Goal: Task Accomplishment & Management: Complete application form

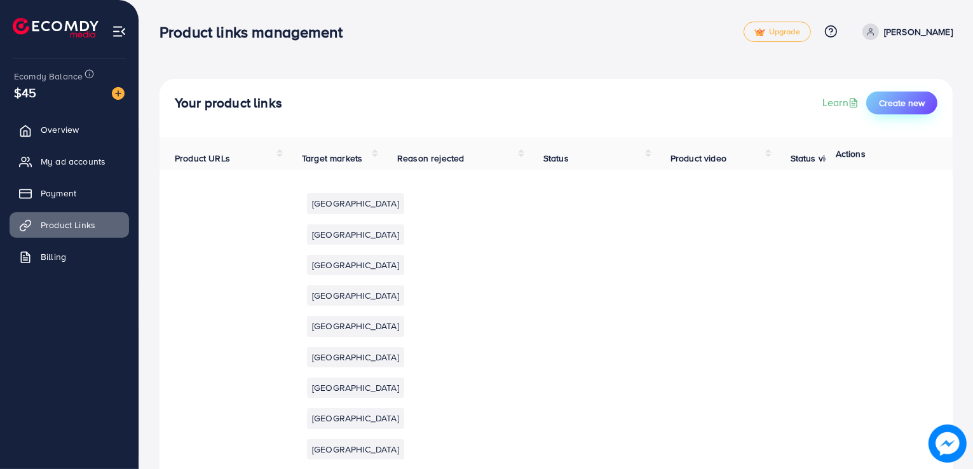
click at [899, 105] on span "Create new" at bounding box center [902, 103] width 46 height 13
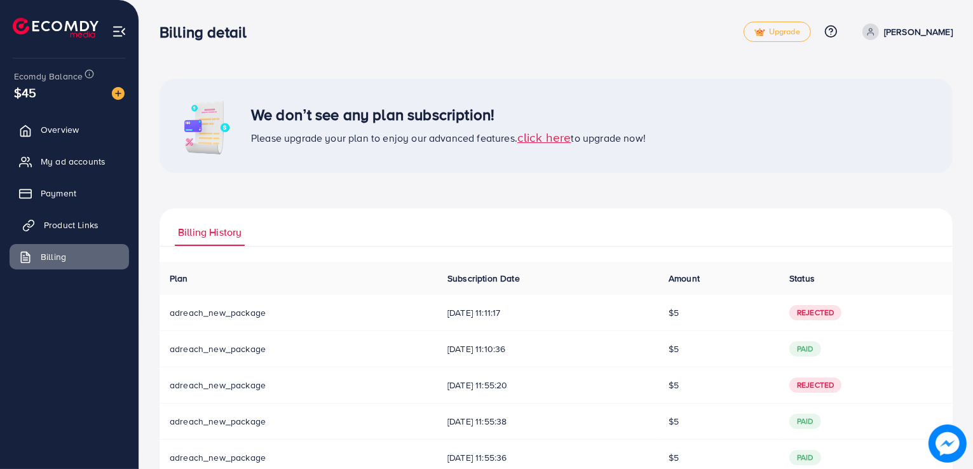
click at [68, 222] on span "Product Links" at bounding box center [71, 225] width 55 height 13
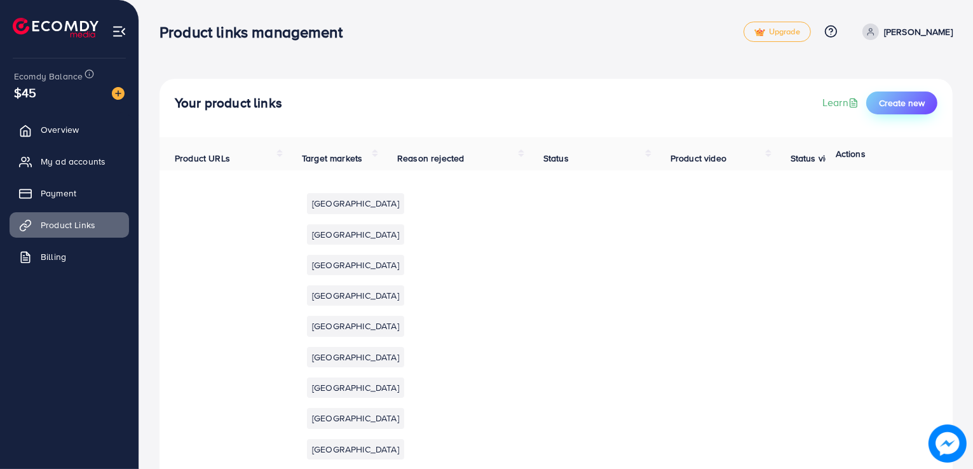
click at [904, 107] on span "Create new" at bounding box center [902, 103] width 46 height 13
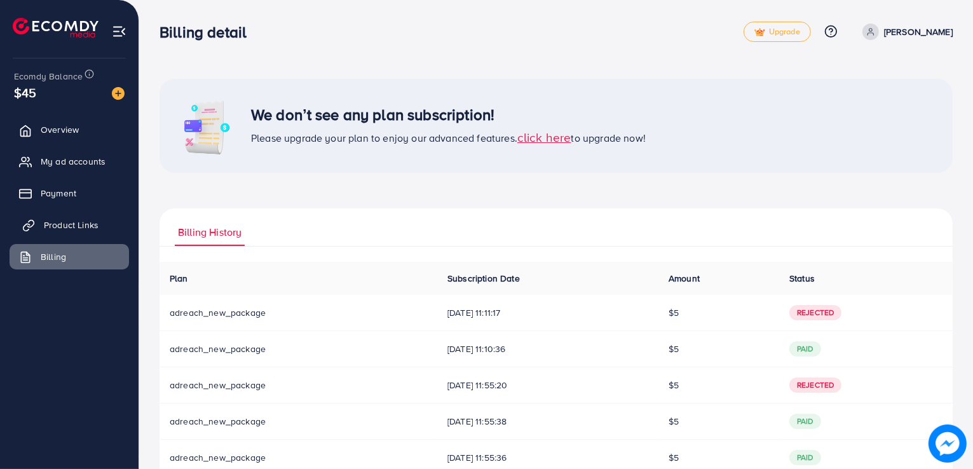
click at [44, 229] on span "Product Links" at bounding box center [71, 225] width 55 height 13
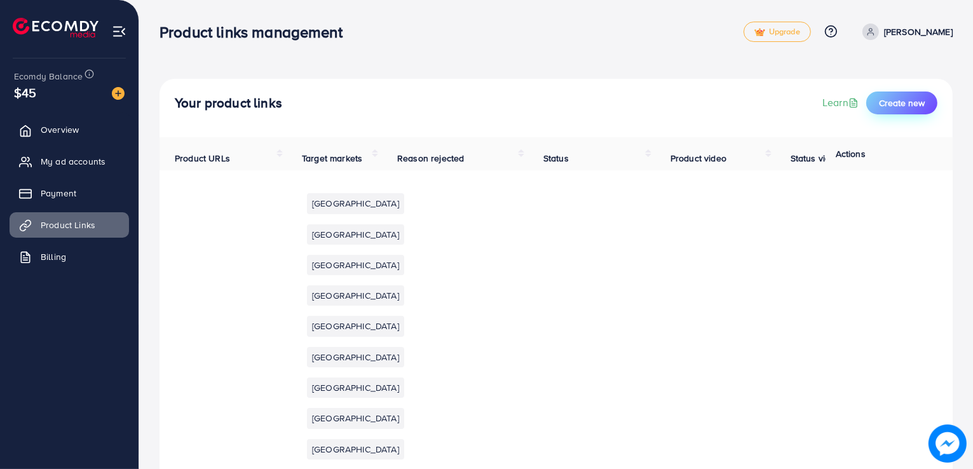
click at [911, 105] on span "Create new" at bounding box center [902, 103] width 46 height 13
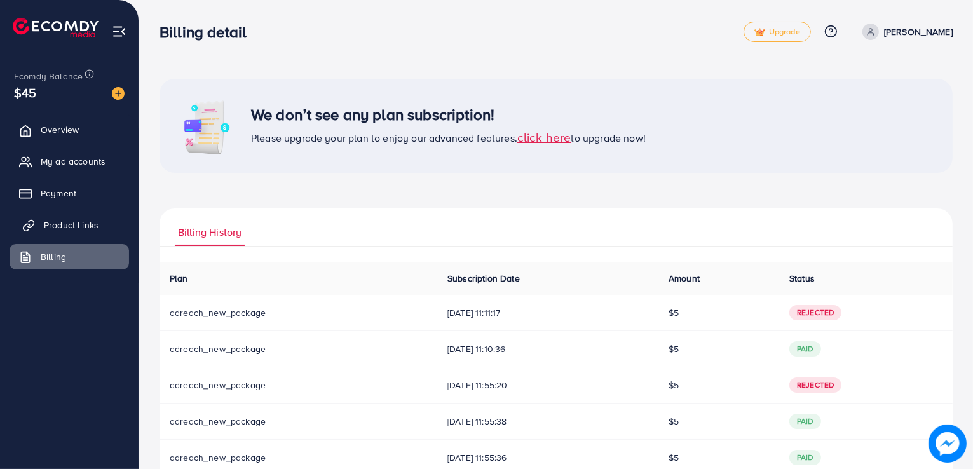
click at [52, 229] on span "Product Links" at bounding box center [71, 225] width 55 height 13
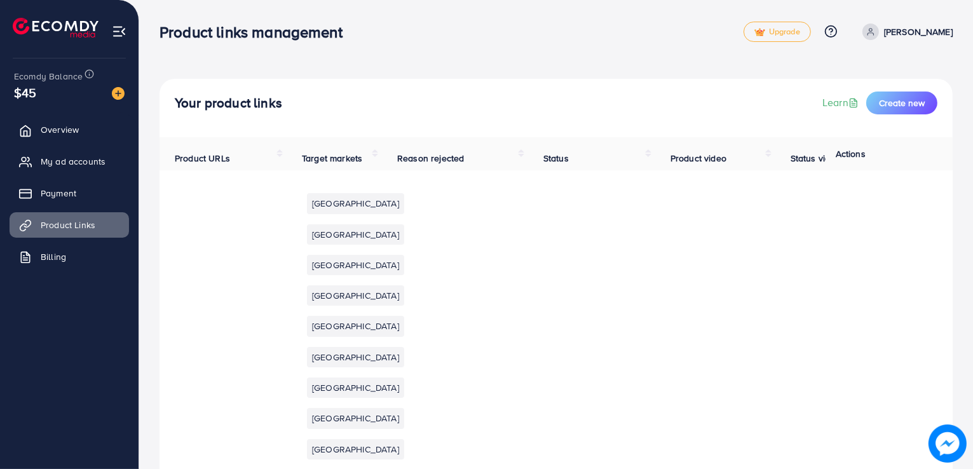
click at [648, 137] on th "Status" at bounding box center [591, 153] width 127 height 33
click at [231, 168] on th "Product URLs" at bounding box center [222, 153] width 127 height 33
click at [891, 105] on span "Create new" at bounding box center [902, 103] width 46 height 13
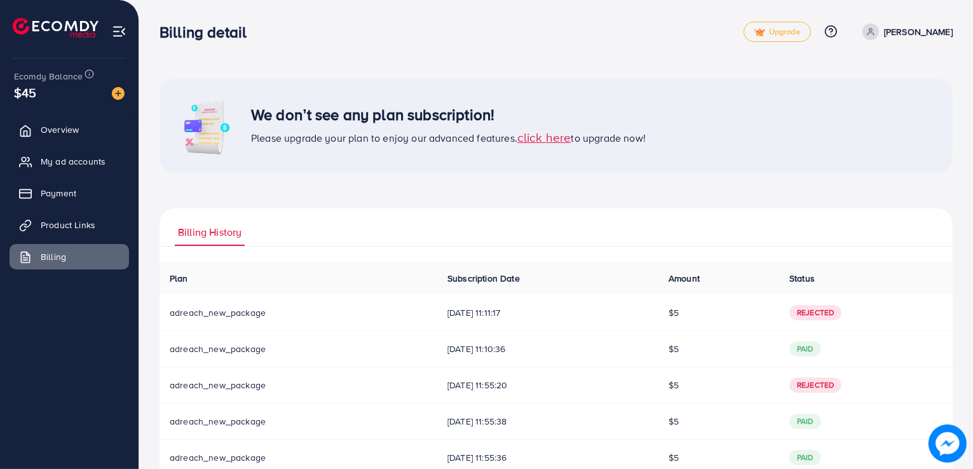
click at [546, 140] on span "click here" at bounding box center [544, 136] width 54 height 17
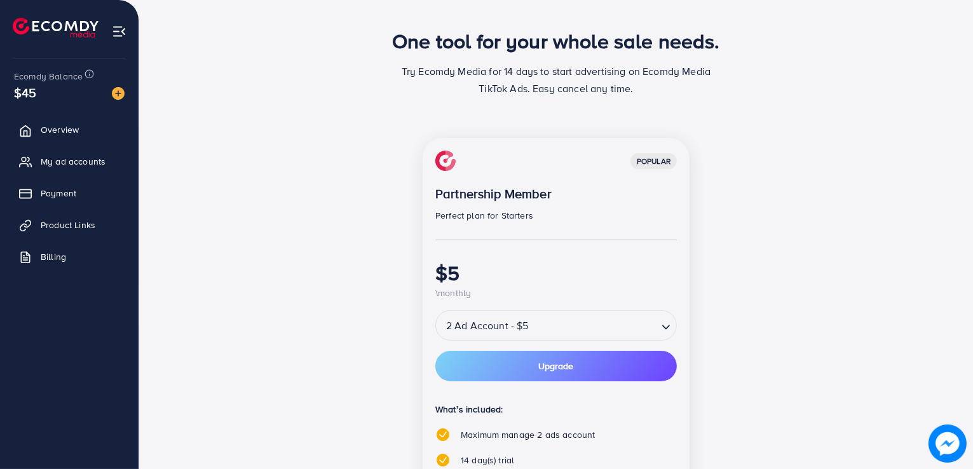
scroll to position [36, 0]
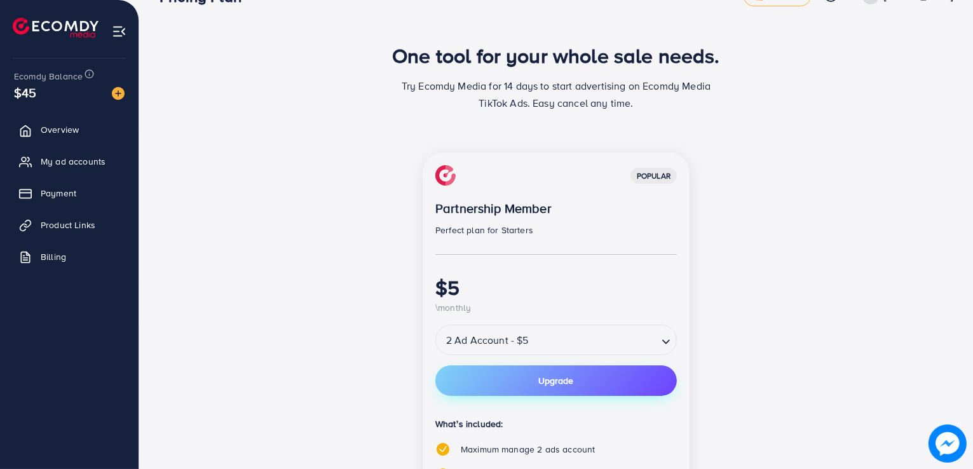
click at [477, 385] on button "Upgrade" at bounding box center [555, 380] width 241 height 30
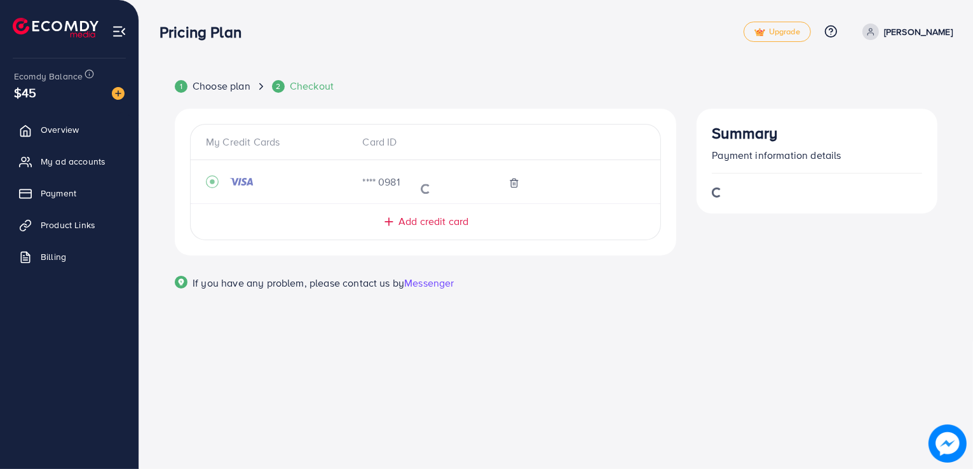
scroll to position [0, 0]
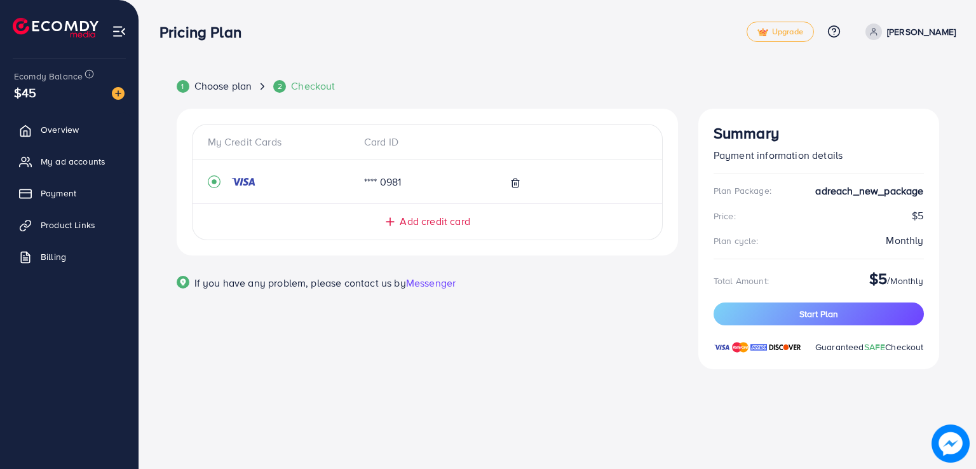
click at [418, 220] on span "Add credit card" at bounding box center [435, 221] width 70 height 15
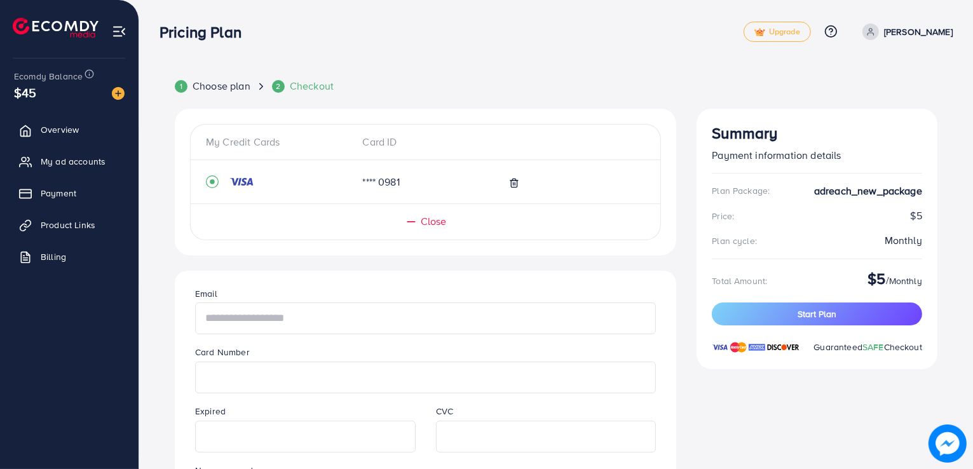
click at [260, 305] on input "text" at bounding box center [425, 318] width 461 height 32
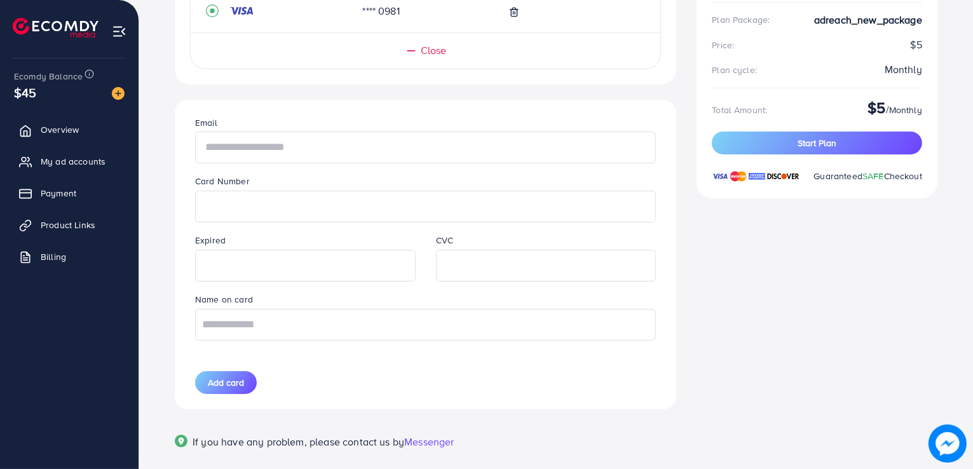
scroll to position [89, 0]
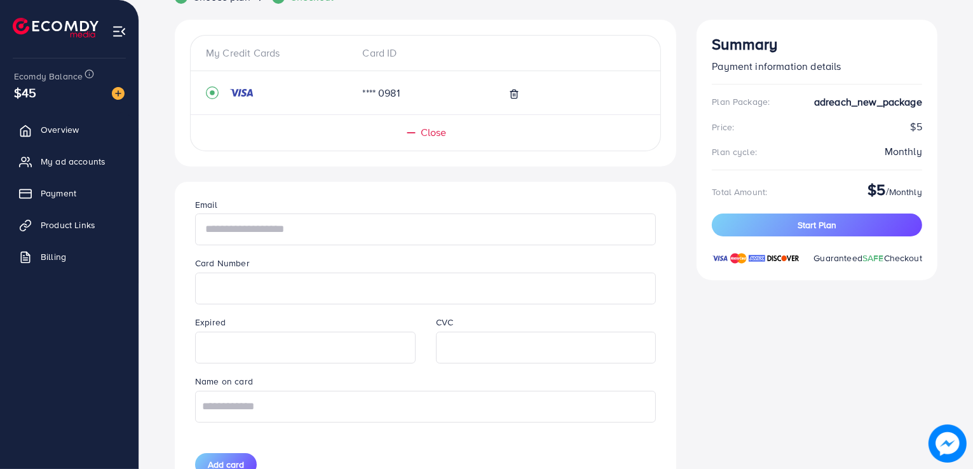
type input "*"
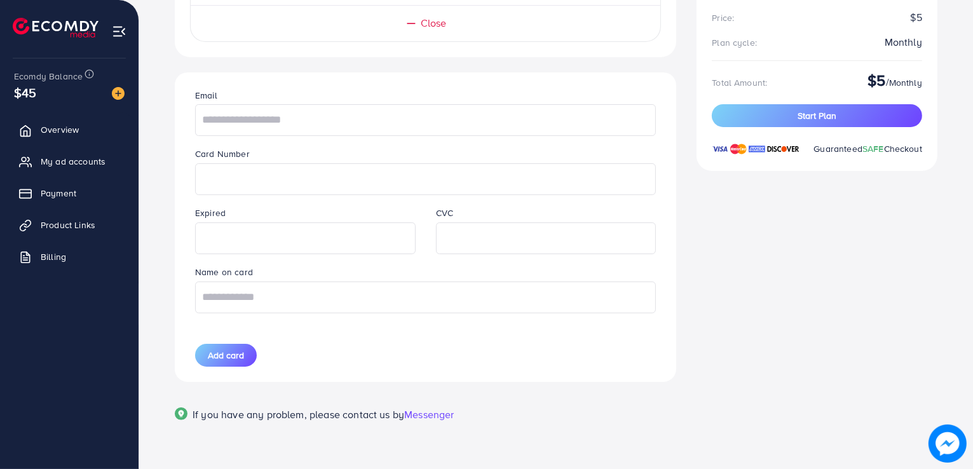
scroll to position [203, 0]
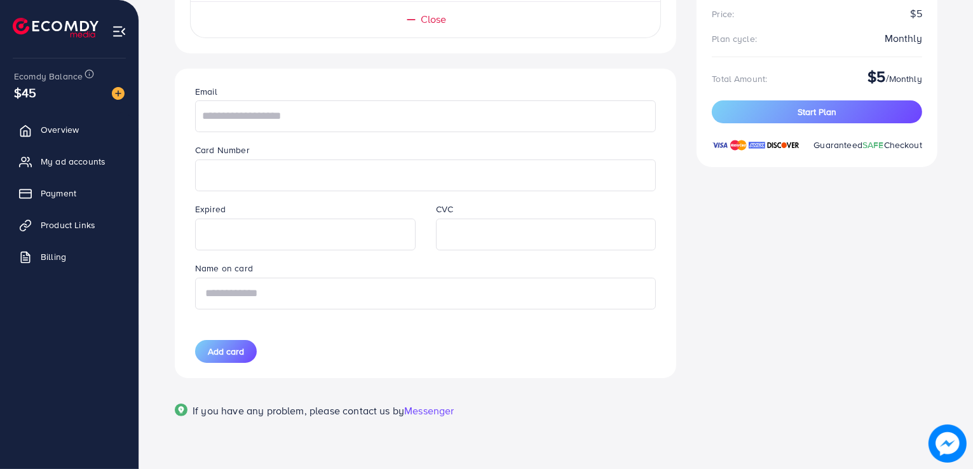
click at [216, 298] on input "text" at bounding box center [425, 294] width 461 height 32
type input "**********"
click at [220, 353] on span "Add card" at bounding box center [226, 351] width 36 height 13
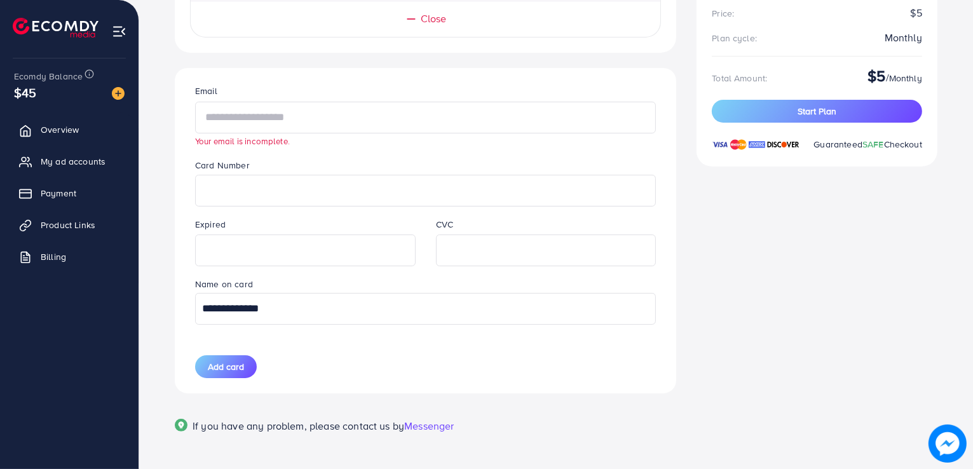
click at [330, 114] on input "text" at bounding box center [425, 118] width 461 height 32
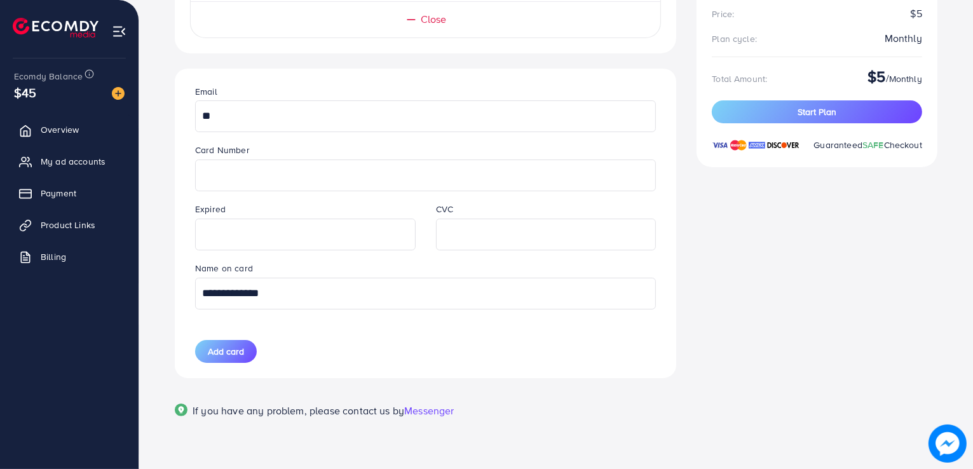
type input "*"
type input "**********"
click at [236, 342] on button "Add card" at bounding box center [226, 351] width 62 height 23
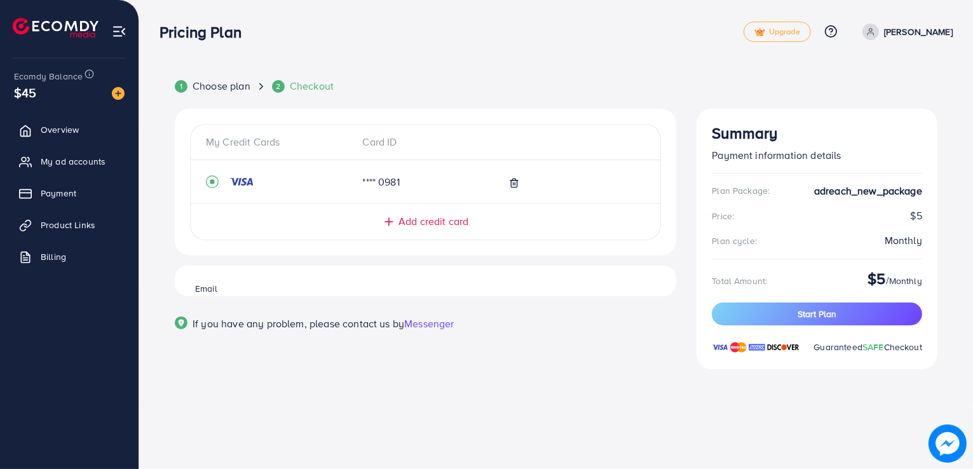
scroll to position [0, 0]
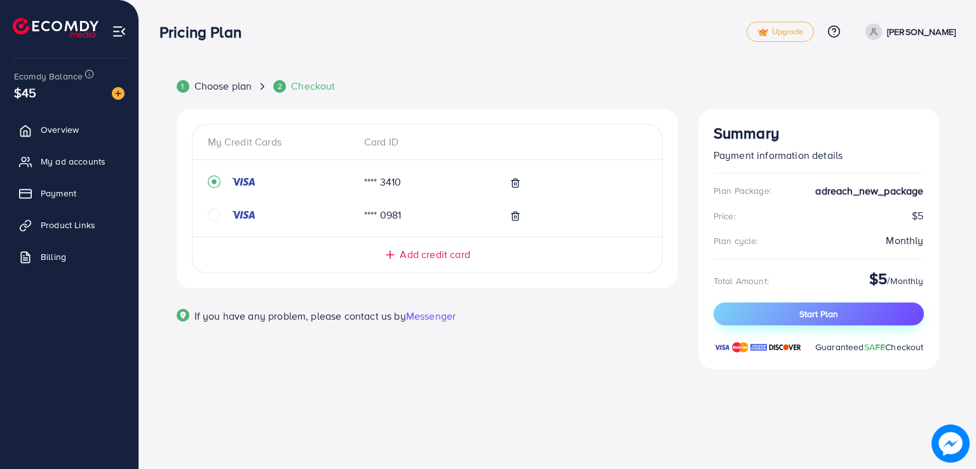
click at [784, 321] on button "Start Plan" at bounding box center [818, 313] width 210 height 23
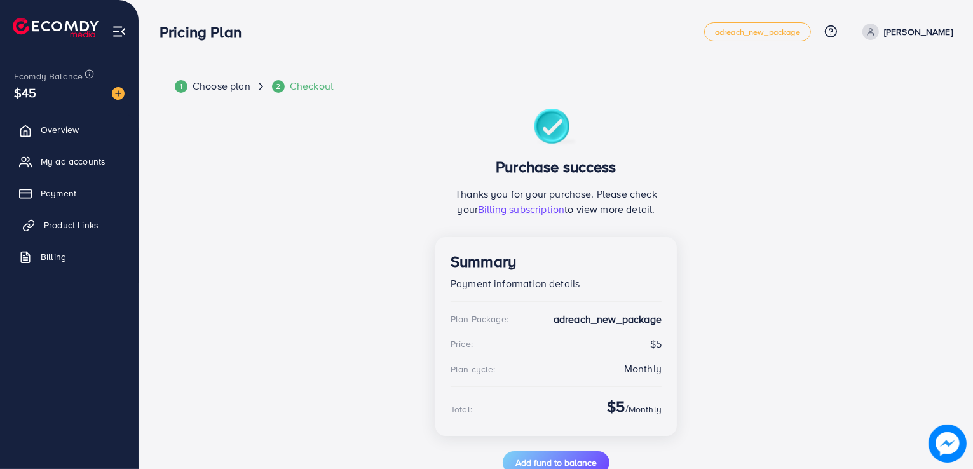
click at [47, 226] on span "Product Links" at bounding box center [71, 225] width 55 height 13
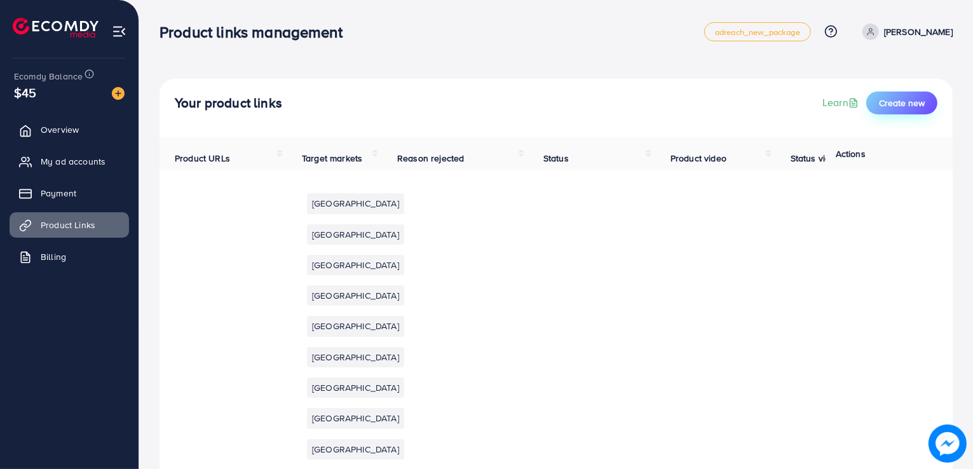
click at [910, 95] on button "Create new" at bounding box center [901, 102] width 71 height 23
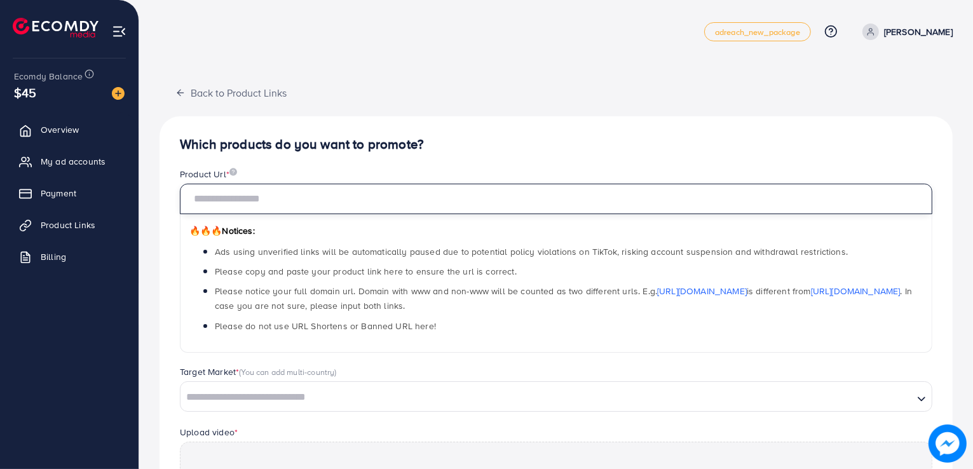
click at [221, 196] on input "text" at bounding box center [556, 199] width 752 height 30
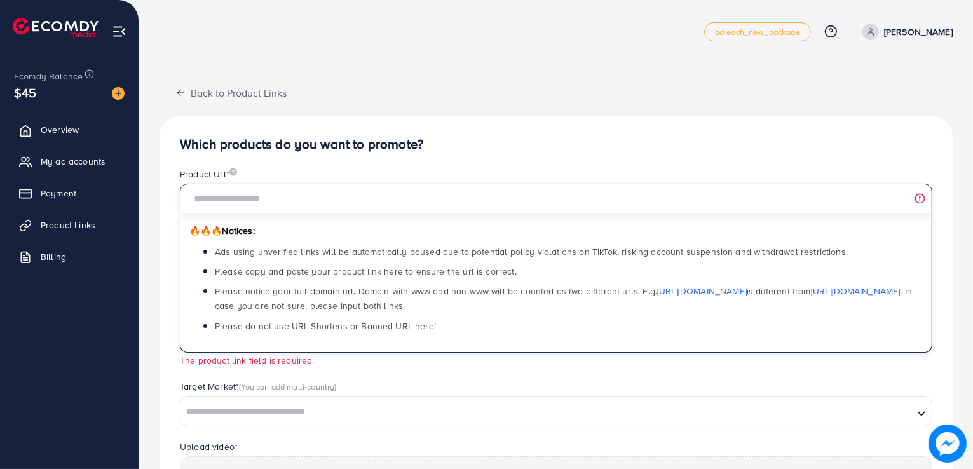
click at [265, 200] on input "text" at bounding box center [556, 199] width 752 height 30
paste input "**********"
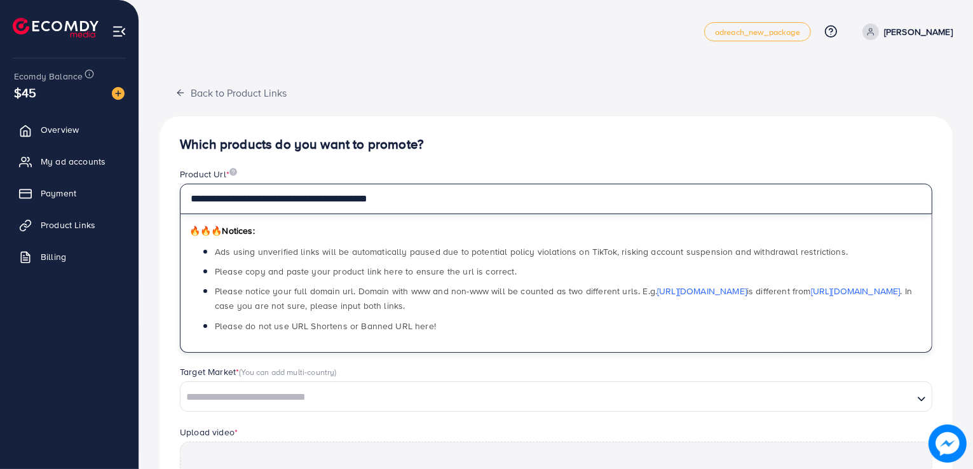
type input "**********"
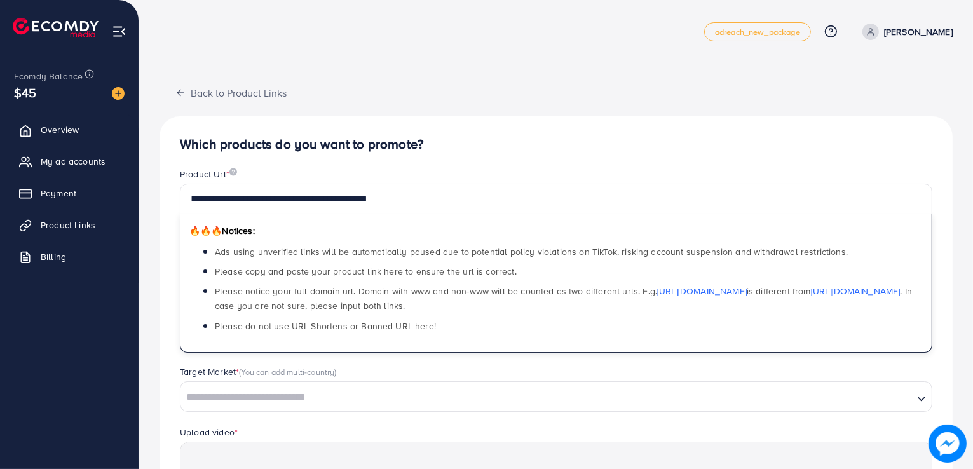
click at [90, 417] on div "Ecomdy Balance $45 Overview My ad accounts Payment Product Links Billing" at bounding box center [69, 234] width 139 height 469
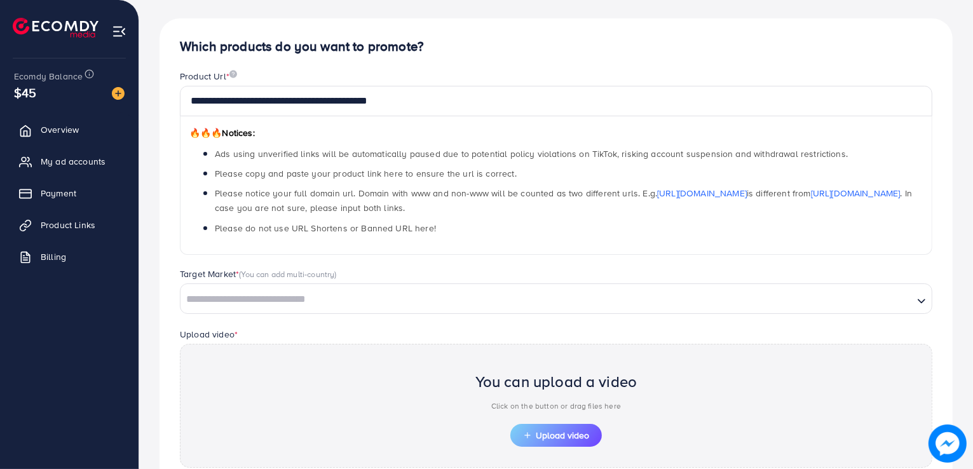
scroll to position [107, 0]
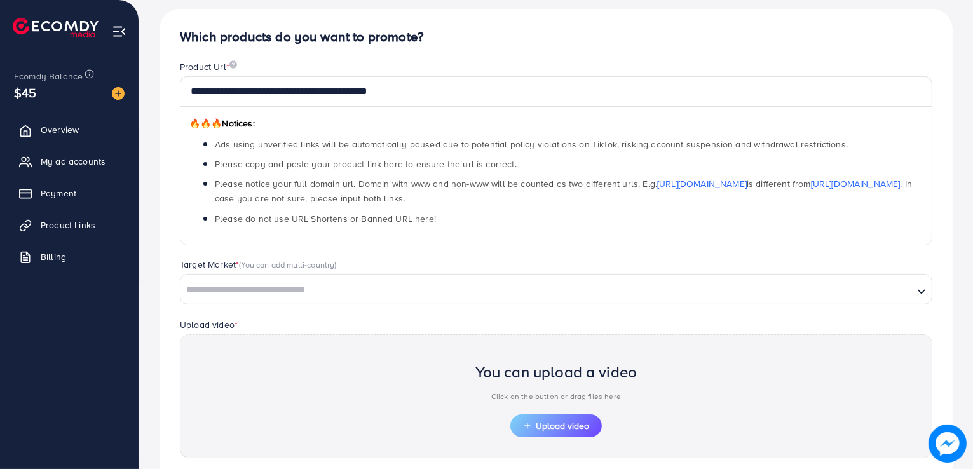
click at [209, 282] on input "Search for option" at bounding box center [547, 290] width 730 height 20
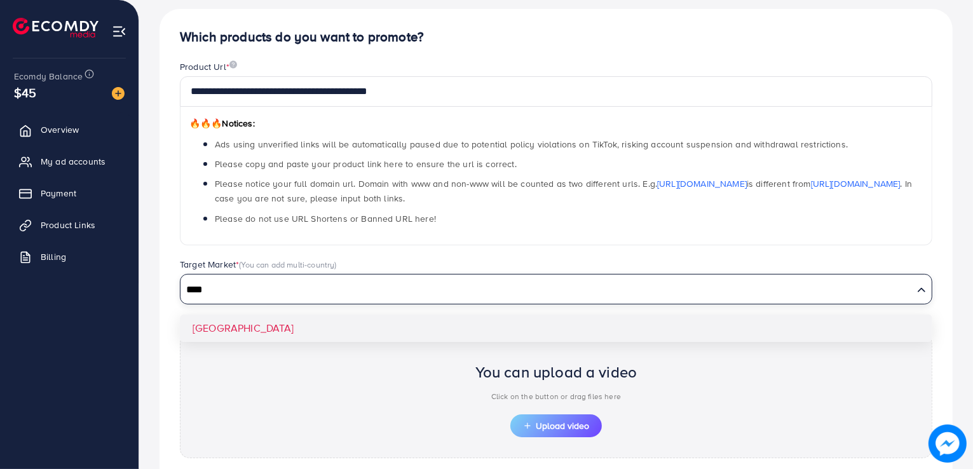
type input "****"
click at [268, 325] on div "**********" at bounding box center [555, 291] width 793 height 564
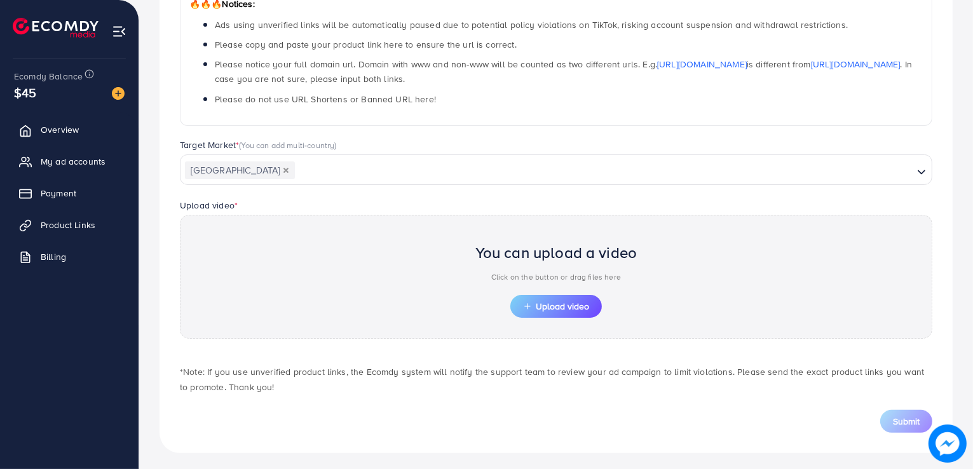
scroll to position [231, 0]
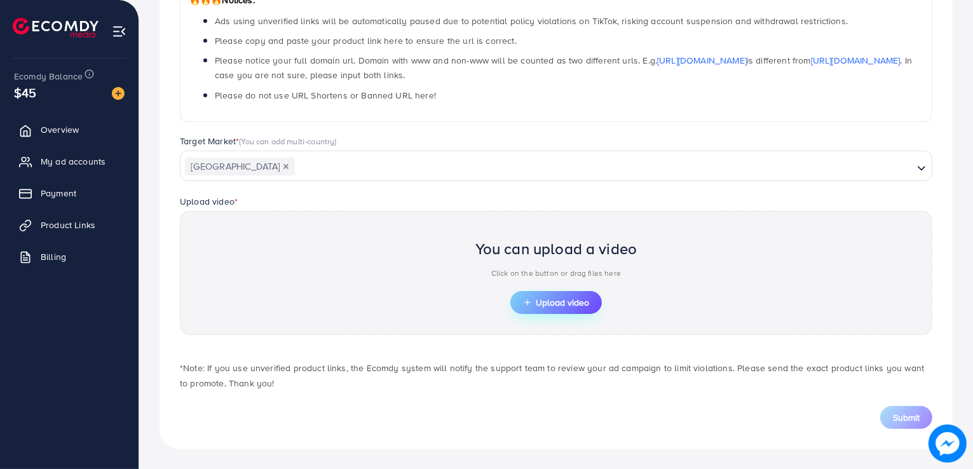
click at [558, 294] on button "Upload video" at bounding box center [555, 302] width 91 height 23
click at [541, 310] on button "Upload video" at bounding box center [555, 302] width 91 height 23
click at [567, 292] on button "Upload video" at bounding box center [555, 302] width 91 height 23
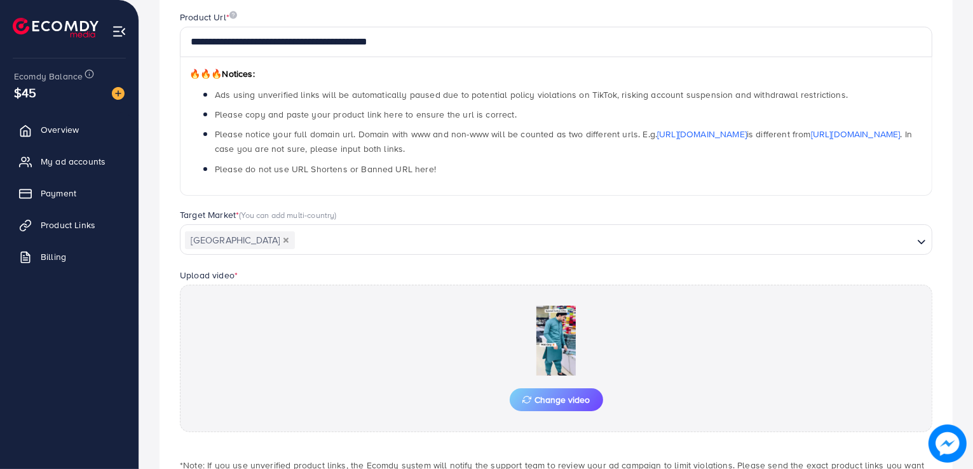
scroll to position [254, 0]
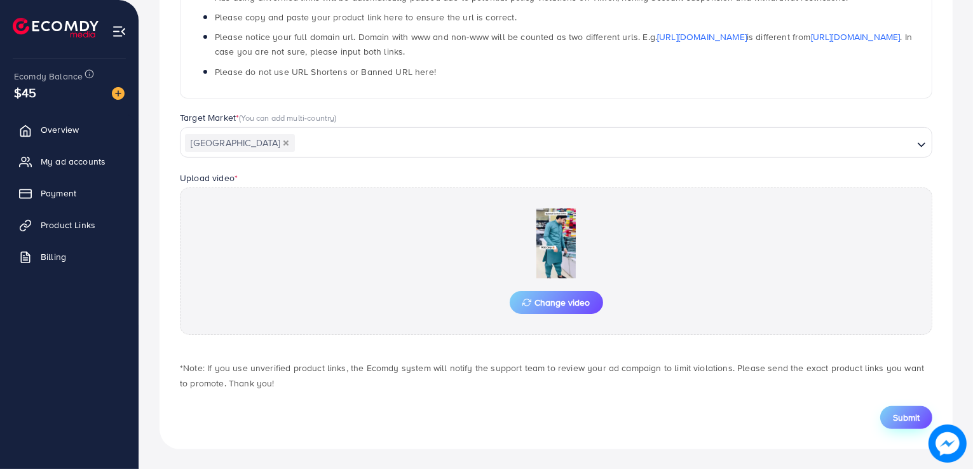
click at [912, 426] on button "Submit" at bounding box center [906, 417] width 52 height 23
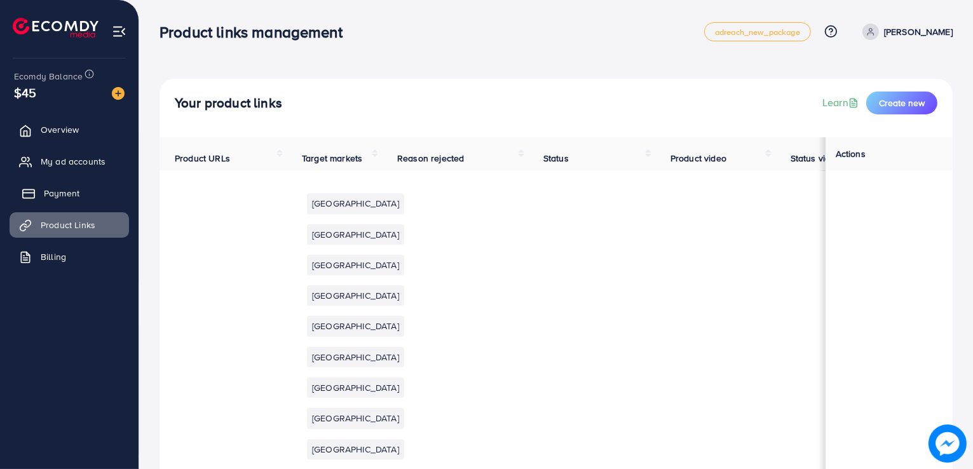
click at [52, 191] on span "Payment" at bounding box center [62, 193] width 36 height 13
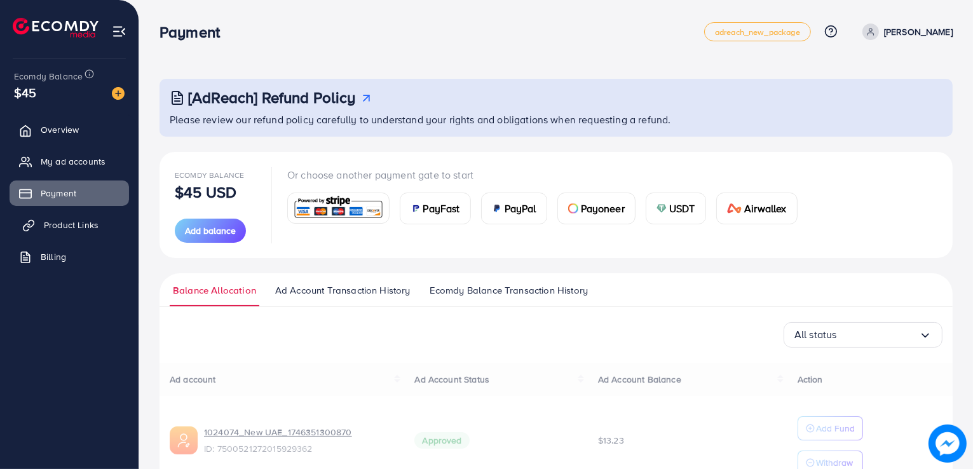
click at [56, 219] on span "Product Links" at bounding box center [71, 225] width 55 height 13
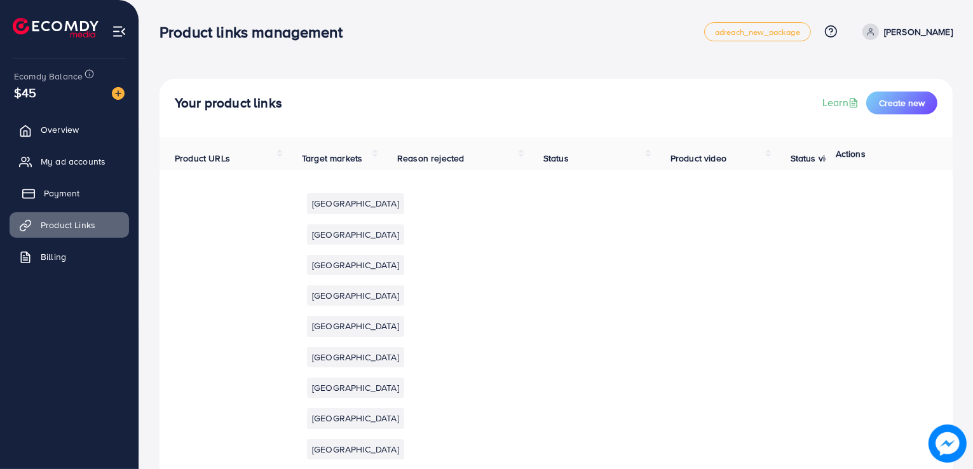
click at [46, 186] on link "Payment" at bounding box center [69, 192] width 119 height 25
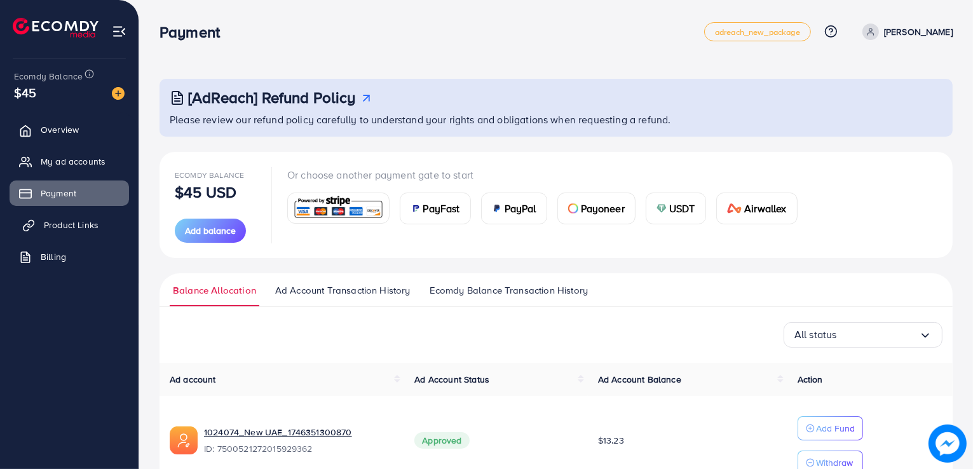
click at [45, 224] on span "Product Links" at bounding box center [71, 225] width 55 height 13
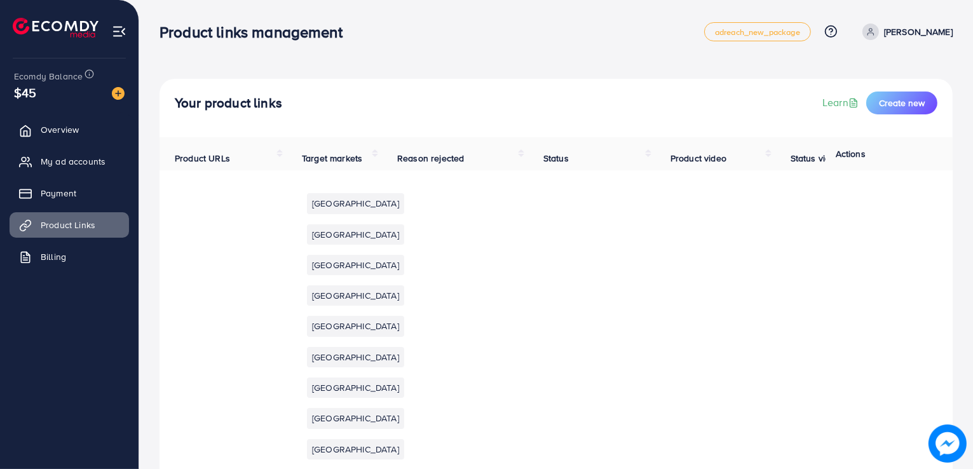
click at [334, 109] on div "Your product links Learn Create new" at bounding box center [556, 102] width 762 height 23
click at [409, 104] on div "Your product links Learn Create new" at bounding box center [556, 102] width 762 height 23
click at [219, 158] on span "Product URLs" at bounding box center [202, 158] width 55 height 13
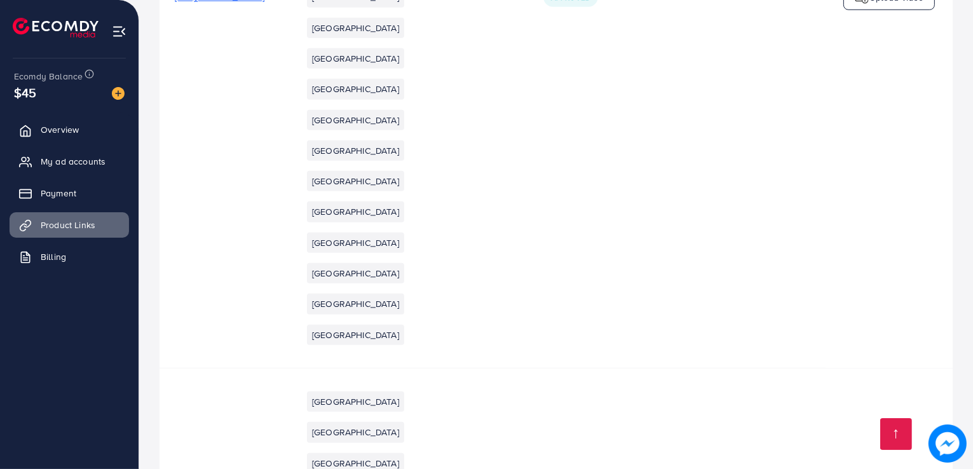
scroll to position [1283, 0]
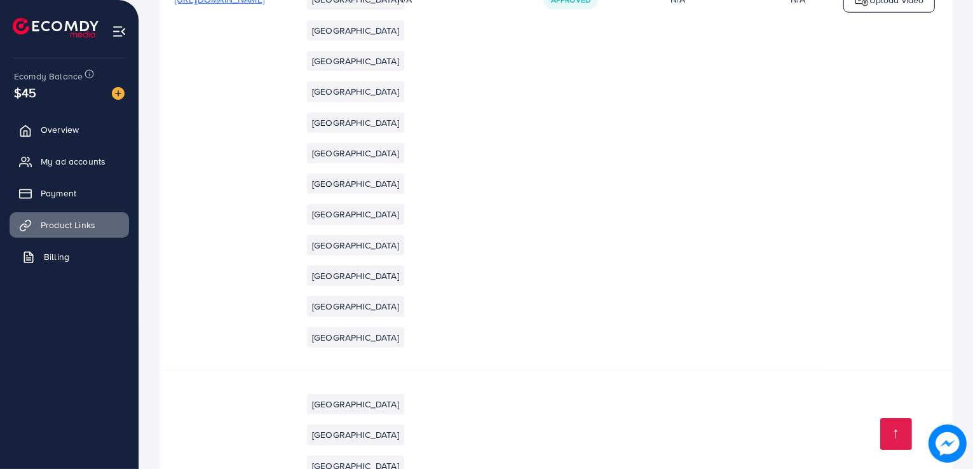
click at [44, 252] on span "Billing" at bounding box center [56, 256] width 25 height 13
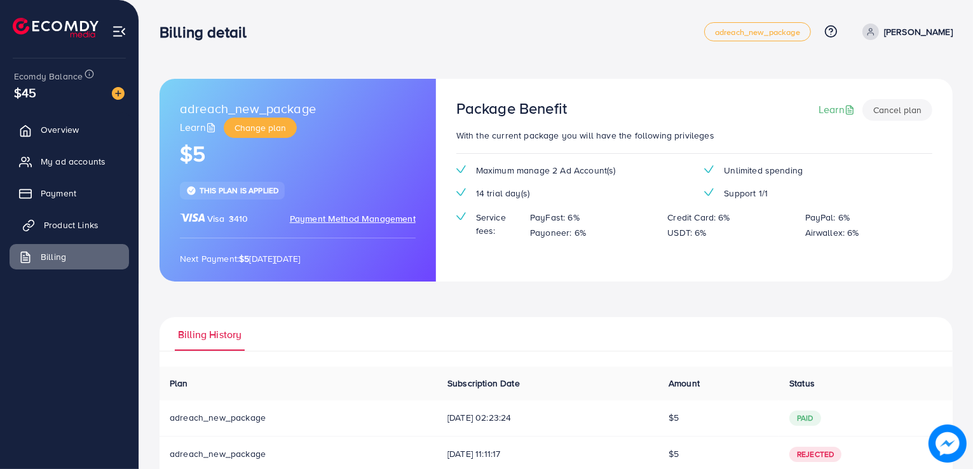
click at [50, 224] on span "Product Links" at bounding box center [71, 225] width 55 height 13
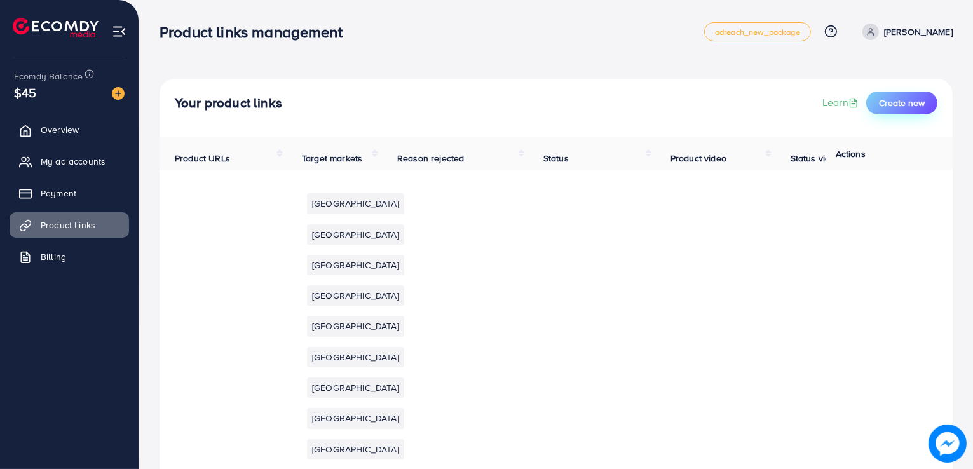
click at [913, 97] on span "Create new" at bounding box center [902, 103] width 46 height 13
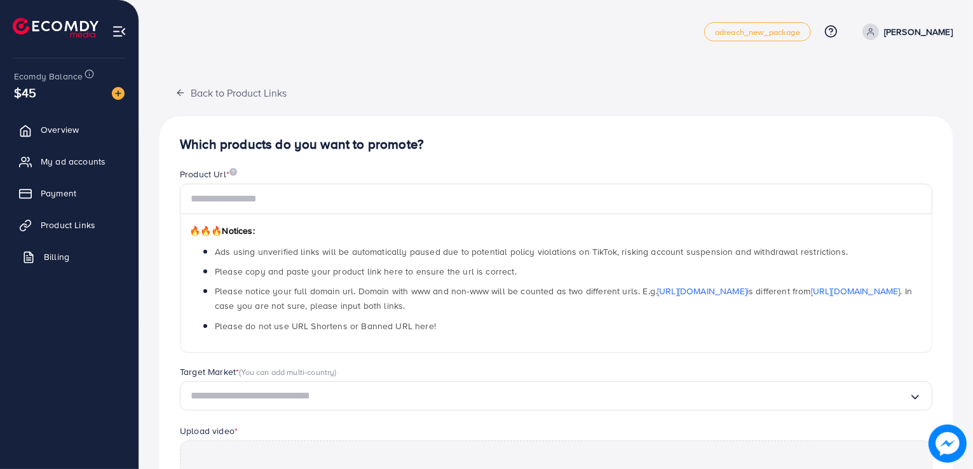
click at [53, 262] on span "Billing" at bounding box center [56, 256] width 25 height 13
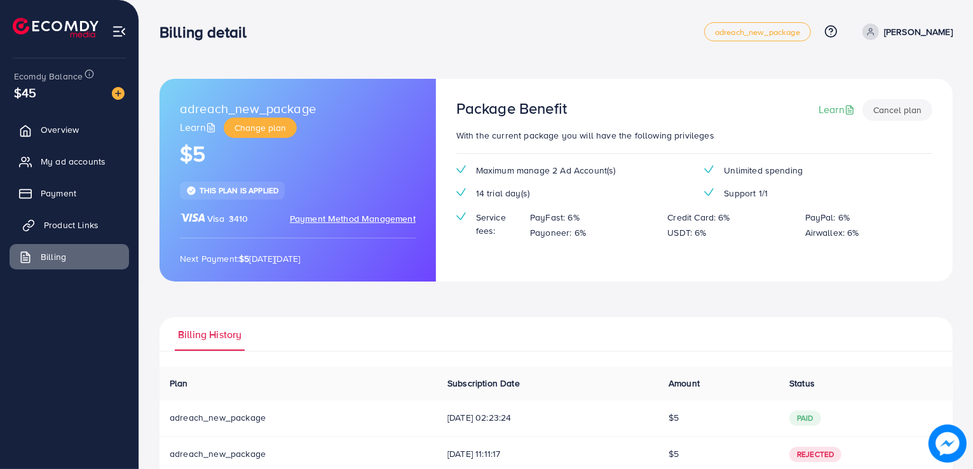
click at [50, 229] on span "Product Links" at bounding box center [71, 225] width 55 height 13
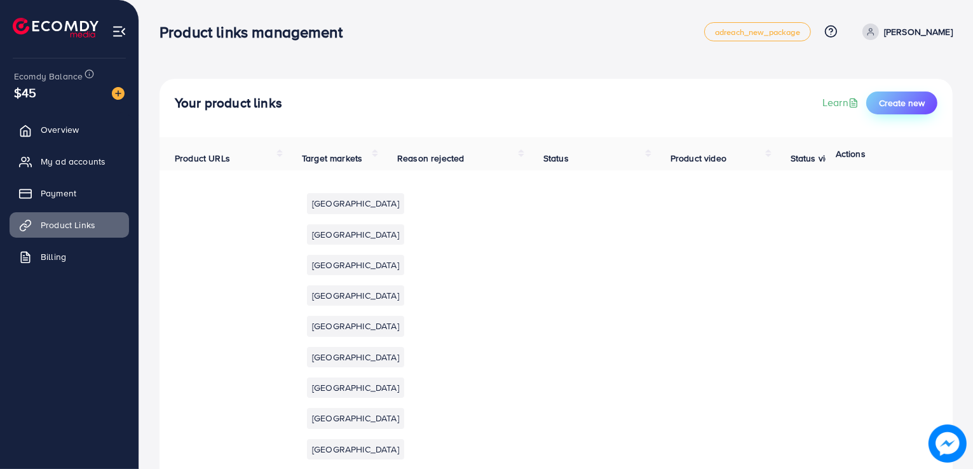
click at [895, 100] on span "Create new" at bounding box center [902, 103] width 46 height 13
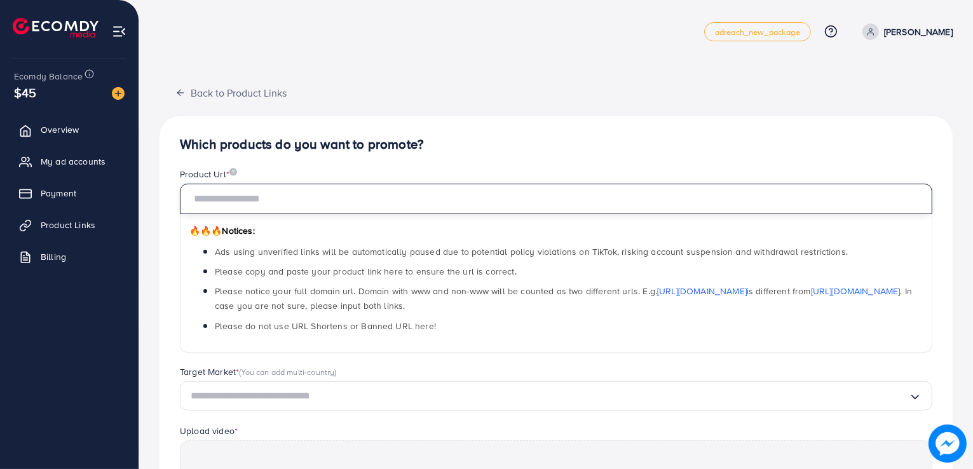
click at [250, 191] on input "text" at bounding box center [556, 199] width 752 height 30
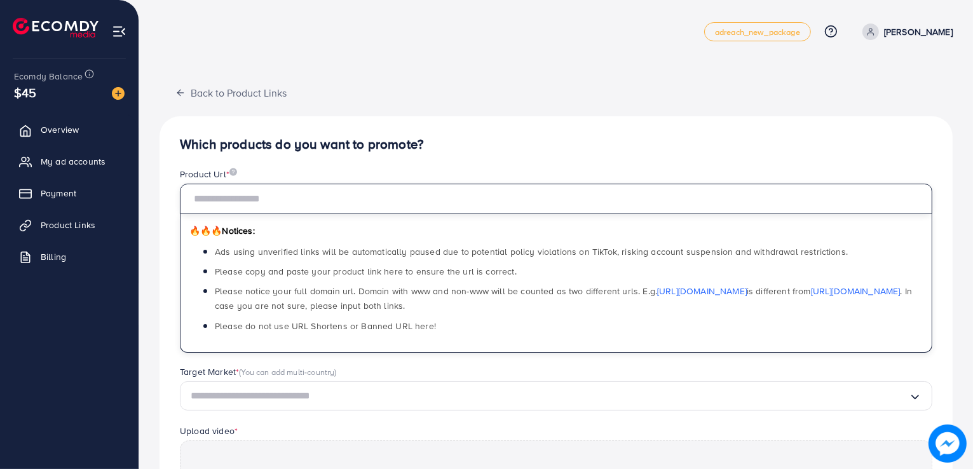
type input "**********"
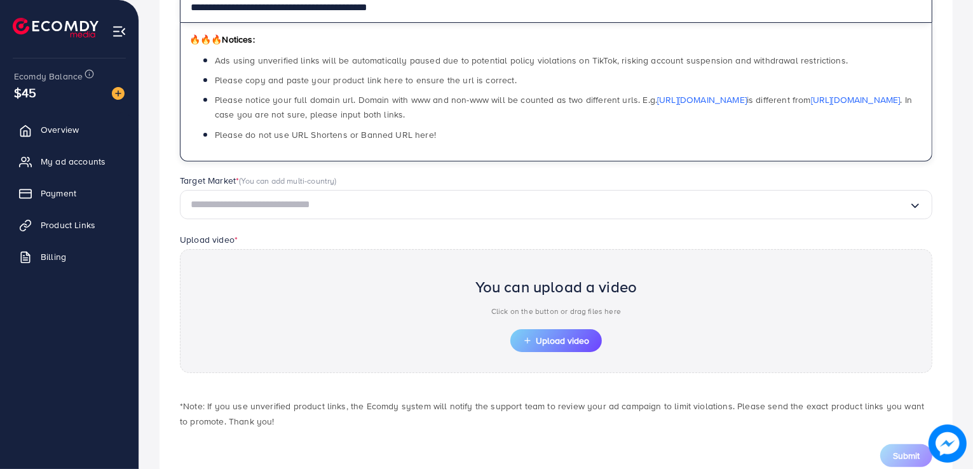
scroll to position [192, 0]
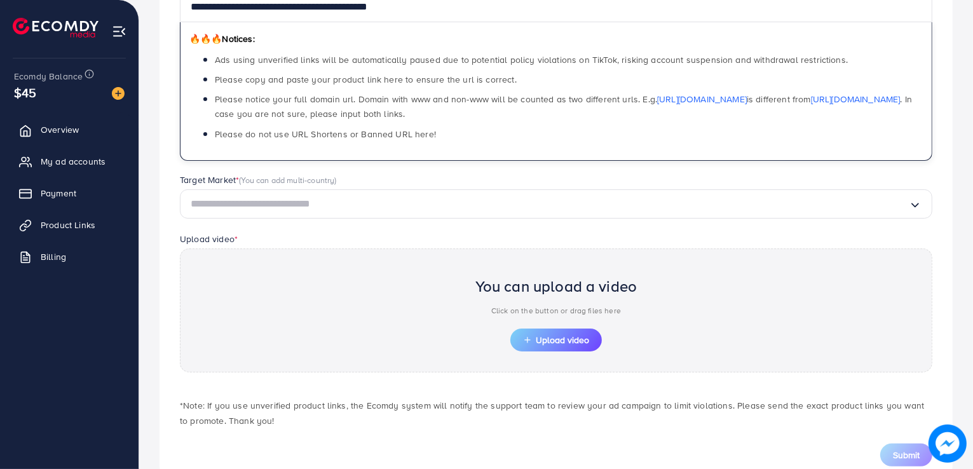
click at [208, 203] on input "Search for option" at bounding box center [550, 204] width 718 height 20
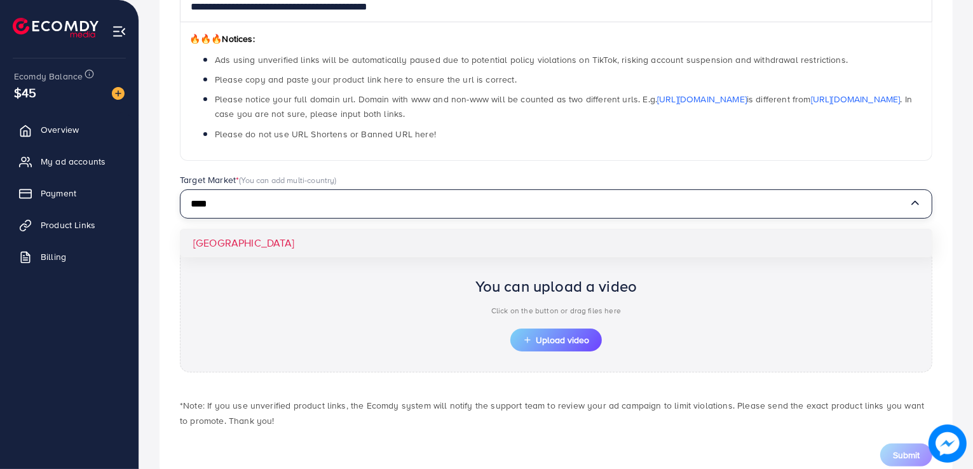
type input "****"
click at [236, 248] on div "**********" at bounding box center [555, 205] width 793 height 562
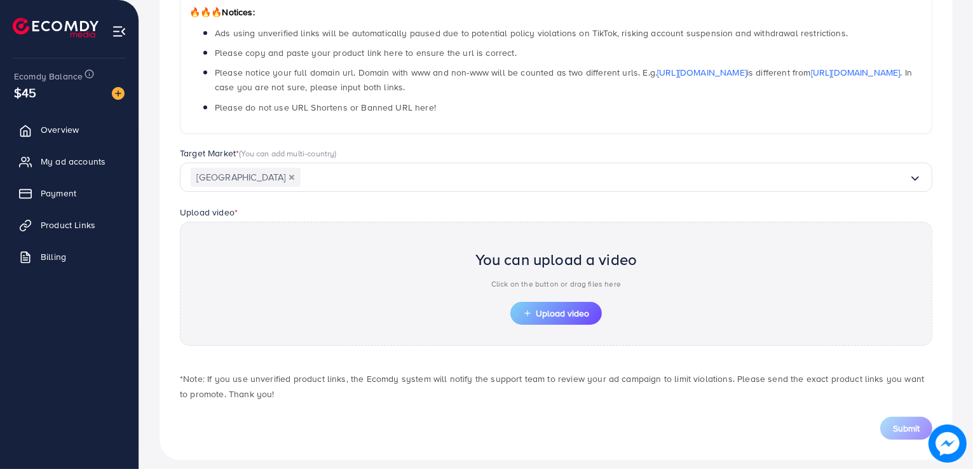
scroll to position [229, 0]
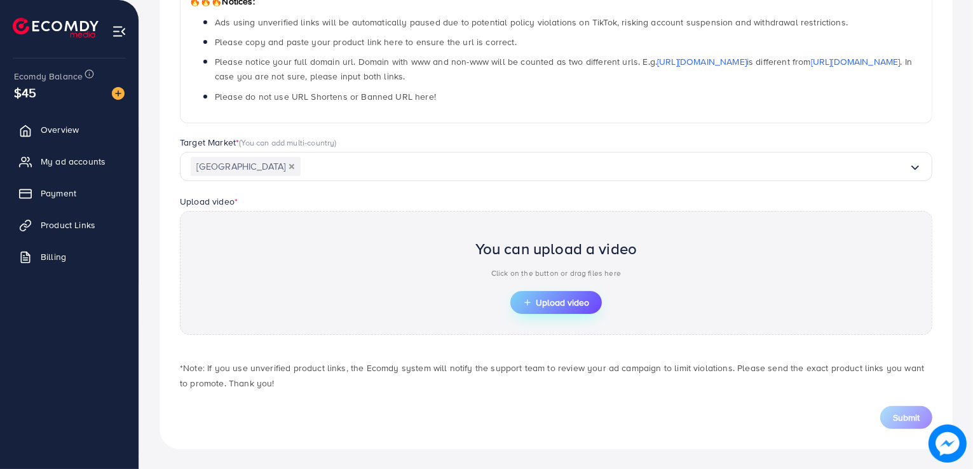
click at [562, 303] on span "Upload video" at bounding box center [556, 302] width 66 height 9
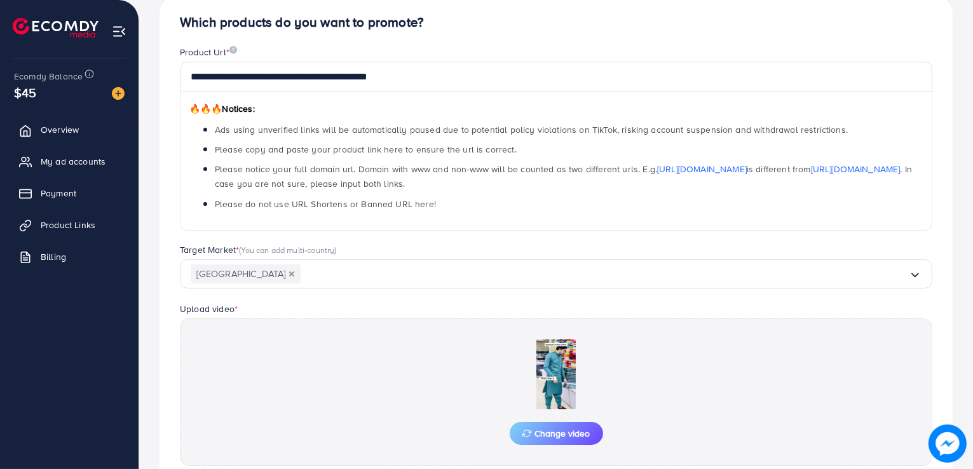
scroll to position [253, 0]
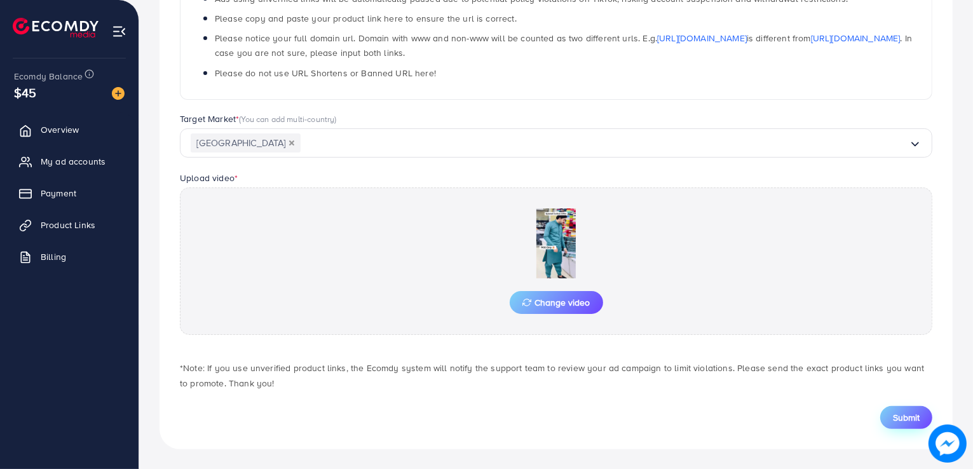
click at [907, 413] on span "Submit" at bounding box center [906, 417] width 27 height 13
click at [900, 414] on span "Submit" at bounding box center [906, 417] width 27 height 13
